Goal: Task Accomplishment & Management: Use online tool/utility

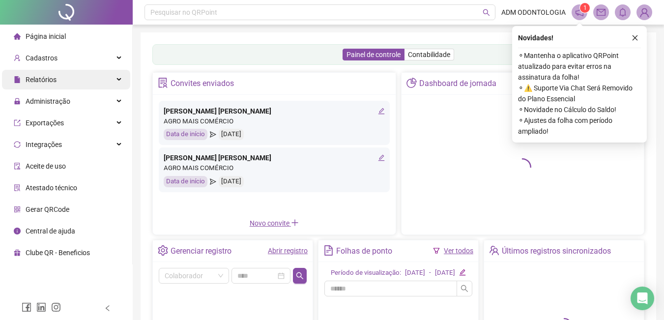
click at [68, 72] on div "Relatórios" at bounding box center [66, 80] width 128 height 20
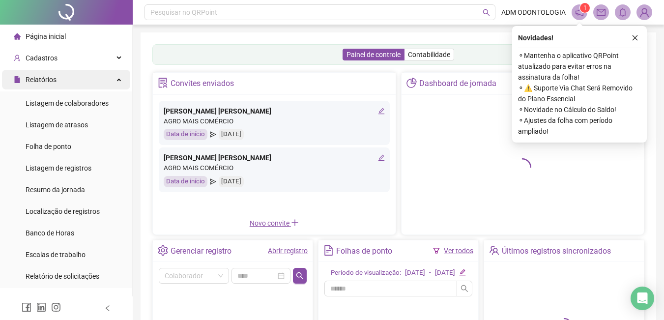
click at [68, 74] on div "Relatórios" at bounding box center [66, 80] width 128 height 20
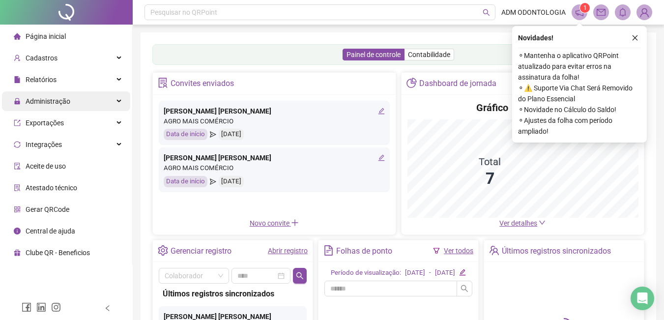
click at [76, 97] on div "Administração" at bounding box center [66, 101] width 128 height 20
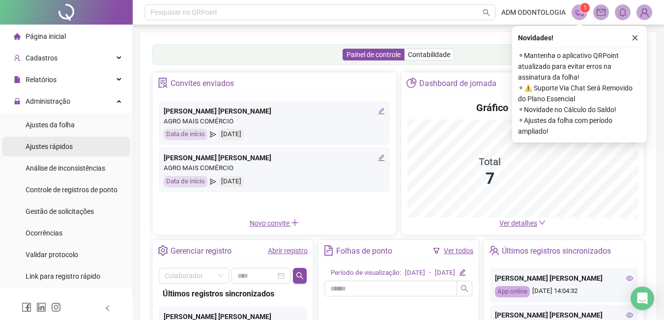
click at [62, 146] on span "Ajustes rápidos" at bounding box center [49, 146] width 47 height 8
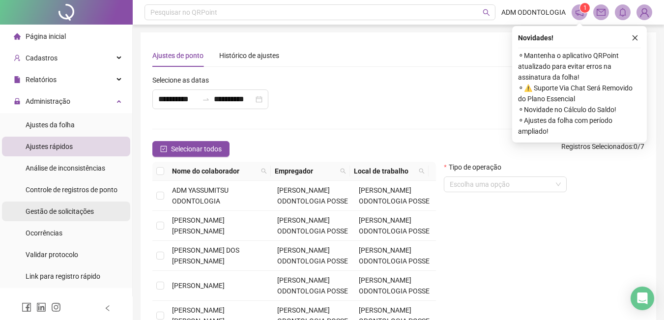
click at [77, 210] on span "Gestão de solicitações" at bounding box center [60, 211] width 68 height 8
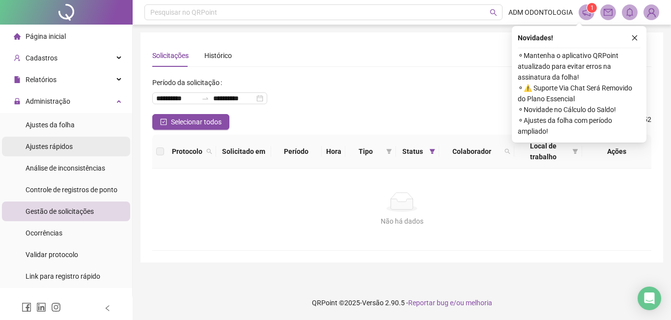
click at [69, 142] on span "Ajustes rápidos" at bounding box center [49, 146] width 47 height 8
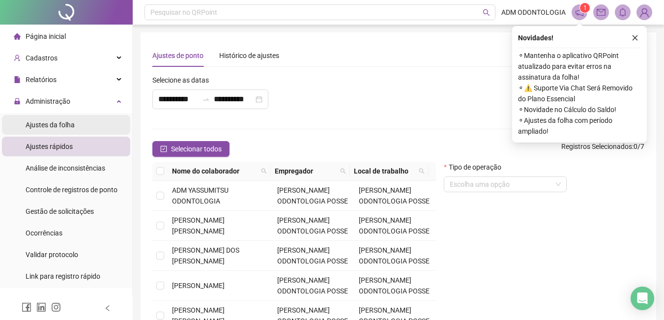
click at [70, 126] on span "Ajustes da folha" at bounding box center [50, 125] width 49 height 8
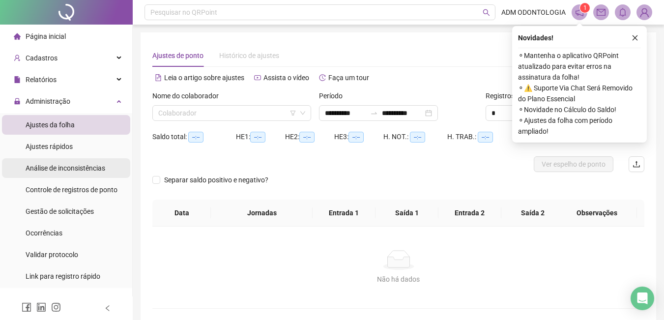
type input "**********"
click at [199, 111] on input "search" at bounding box center [227, 113] width 138 height 15
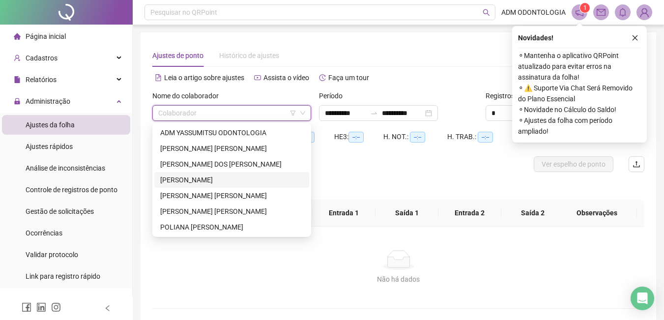
drag, startPoint x: 199, startPoint y: 183, endPoint x: 303, endPoint y: 151, distance: 108.2
click at [200, 183] on div "[PERSON_NAME]" at bounding box center [231, 179] width 143 height 11
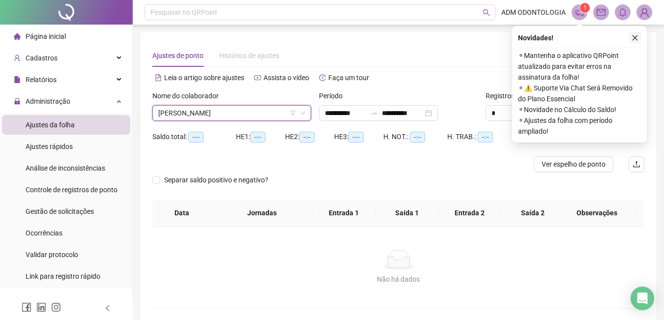
click at [639, 35] on button "button" at bounding box center [635, 38] width 12 height 12
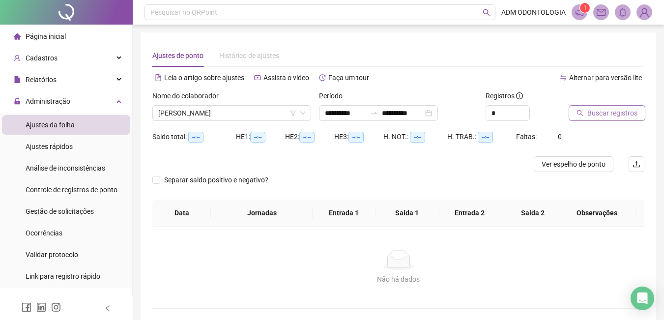
click at [574, 112] on button "Buscar registros" at bounding box center [606, 113] width 77 height 16
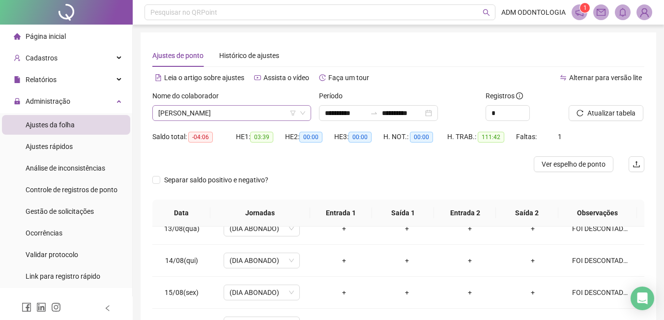
click at [256, 109] on span "[PERSON_NAME]" at bounding box center [231, 113] width 147 height 15
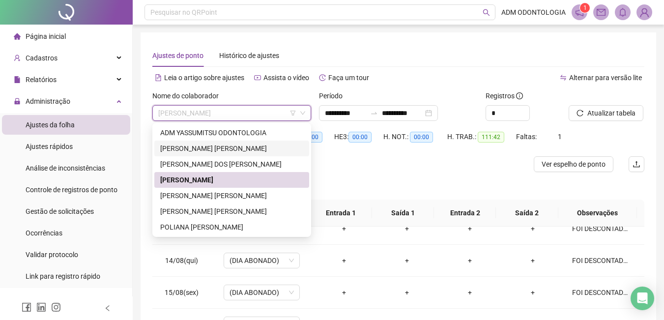
click at [219, 148] on div "[PERSON_NAME] [PERSON_NAME]" at bounding box center [231, 148] width 143 height 11
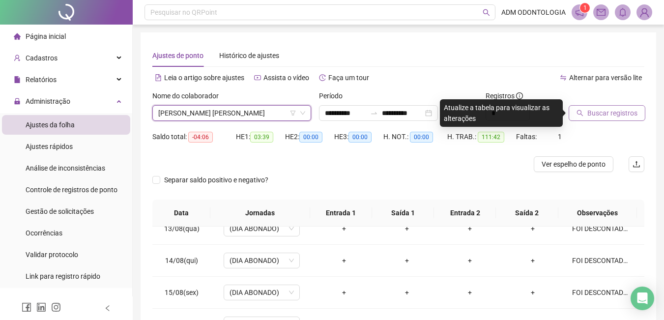
click at [583, 115] on icon "search" at bounding box center [579, 113] width 7 height 7
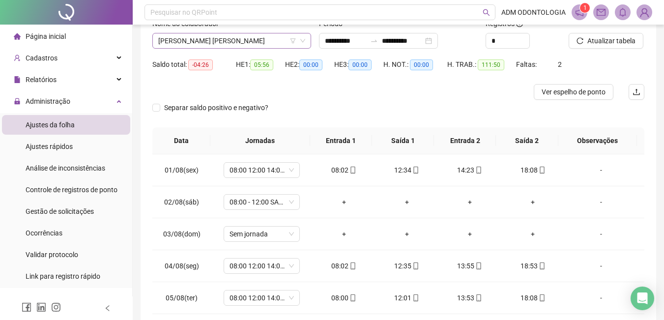
click at [263, 36] on span "[PERSON_NAME] [PERSON_NAME]" at bounding box center [231, 40] width 147 height 15
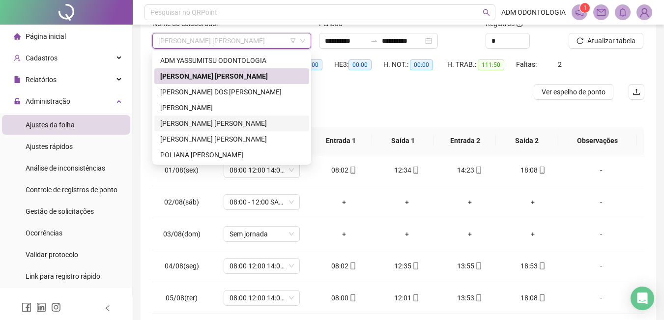
click at [223, 124] on div "[PERSON_NAME] [PERSON_NAME]" at bounding box center [231, 123] width 143 height 11
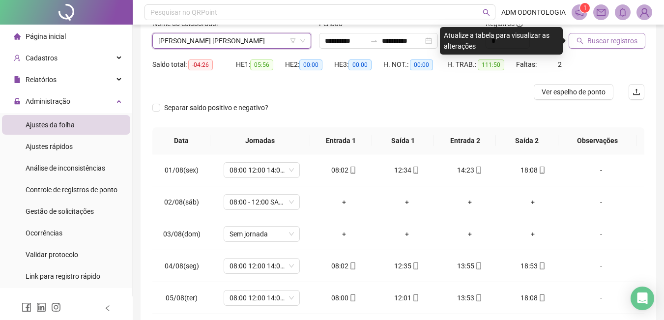
click at [594, 37] on span "Buscar registros" at bounding box center [612, 40] width 50 height 11
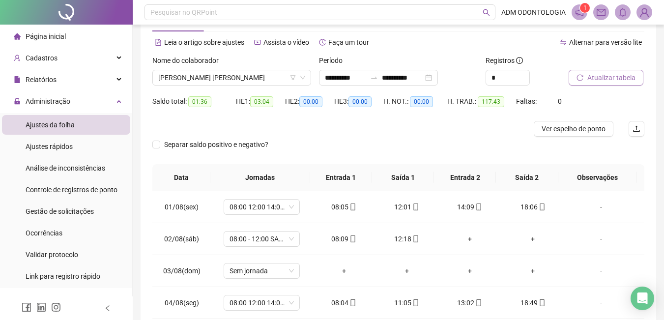
scroll to position [23, 0]
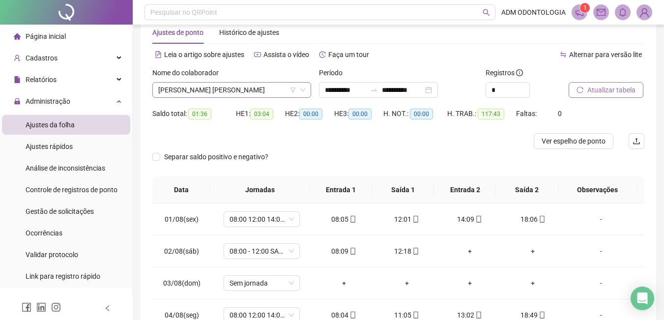
click at [223, 91] on span "[PERSON_NAME] [PERSON_NAME]" at bounding box center [231, 90] width 147 height 15
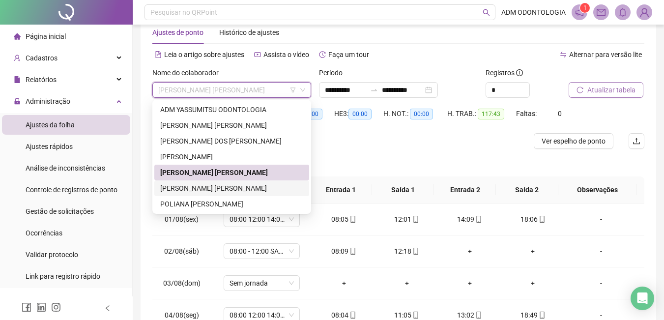
click at [227, 190] on div "[PERSON_NAME] [PERSON_NAME]" at bounding box center [231, 188] width 143 height 11
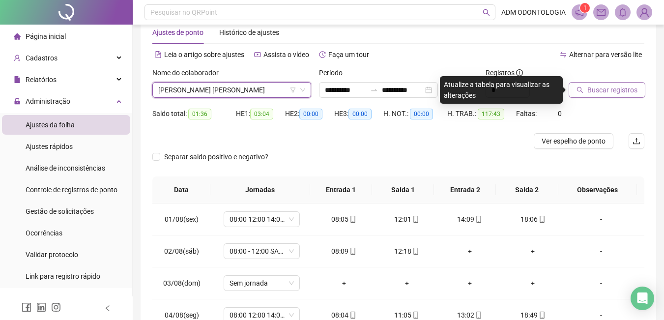
click at [589, 90] on span "Buscar registros" at bounding box center [612, 90] width 50 height 11
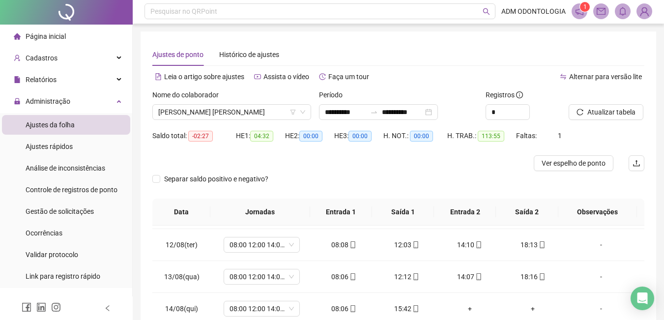
scroll to position [0, 0]
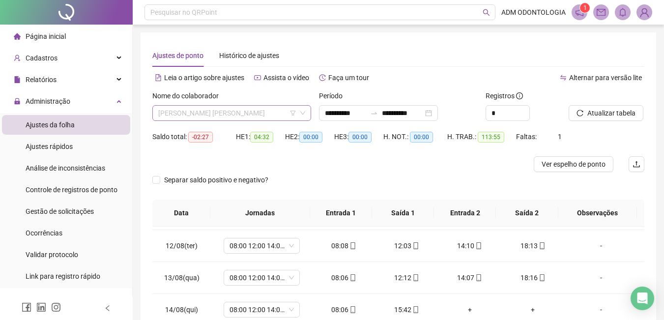
click at [240, 105] on div "[PERSON_NAME] [PERSON_NAME]" at bounding box center [231, 113] width 159 height 16
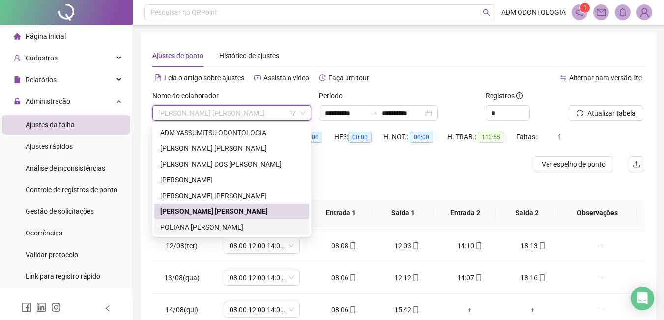
click at [245, 228] on div "POLIANA [PERSON_NAME]" at bounding box center [231, 227] width 143 height 11
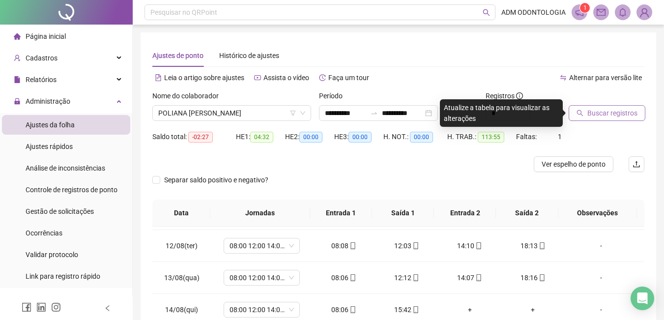
click at [612, 118] on button "Buscar registros" at bounding box center [606, 113] width 77 height 16
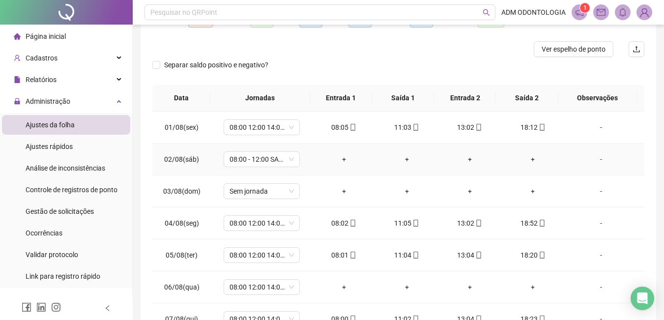
scroll to position [72, 0]
